Goal: Check status: Check status

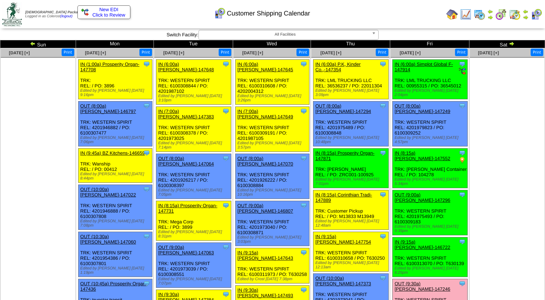
click at [511, 43] on img at bounding box center [512, 44] width 6 height 6
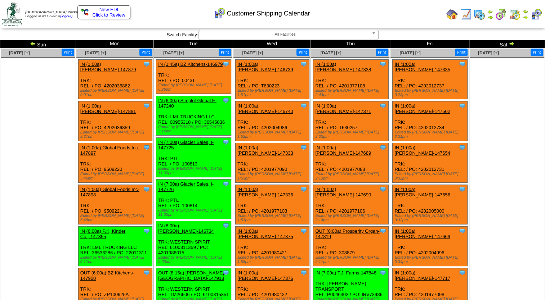
click at [509, 43] on img at bounding box center [512, 44] width 6 height 6
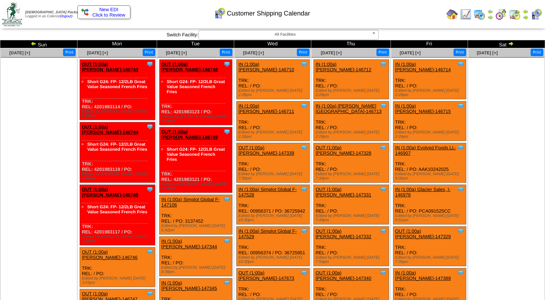
click at [510, 44] on img at bounding box center [511, 44] width 6 height 6
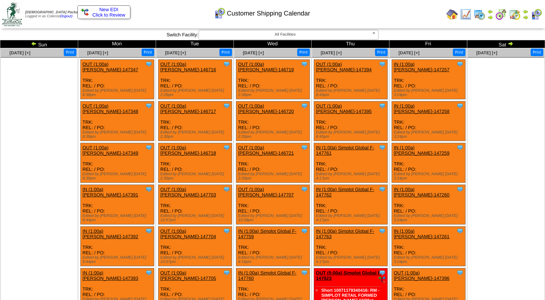
click at [510, 44] on img at bounding box center [511, 44] width 6 height 6
